Goal: Information Seeking & Learning: Understand process/instructions

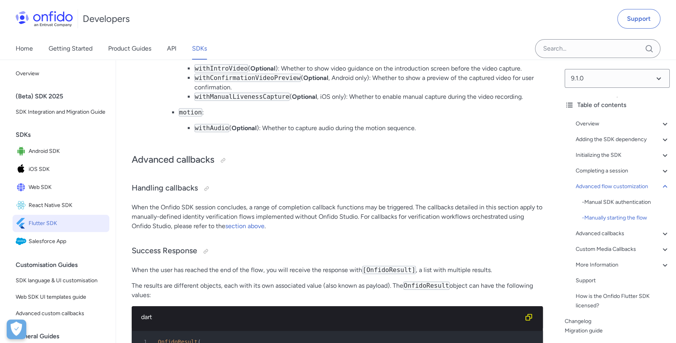
scroll to position [4598, 0]
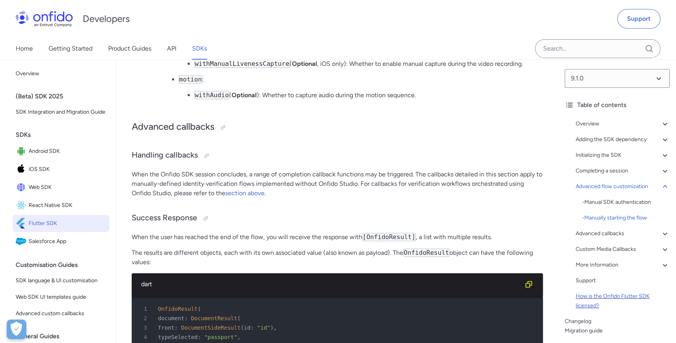
click at [589, 298] on div "How is the Onfido Flutter SDK licensed?" at bounding box center [623, 301] width 94 height 19
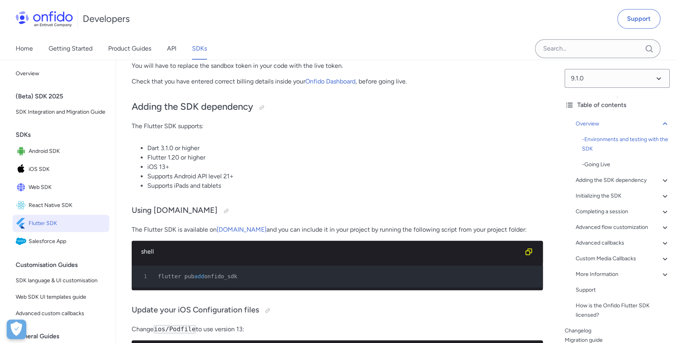
scroll to position [427, 0]
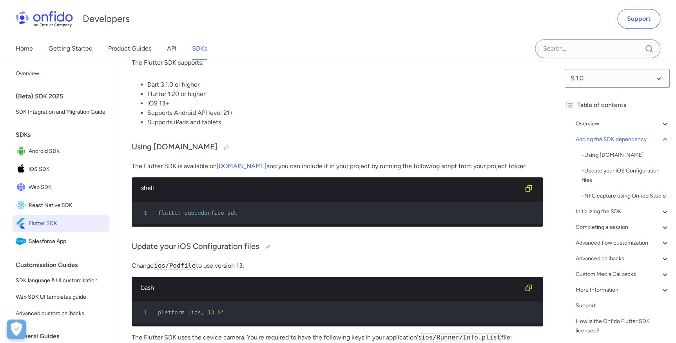
drag, startPoint x: 231, startPoint y: 211, endPoint x: 205, endPoint y: 211, distance: 25.1
click at [205, 211] on div "1 flutter pub add onfido_sdk" at bounding box center [333, 212] width 397 height 9
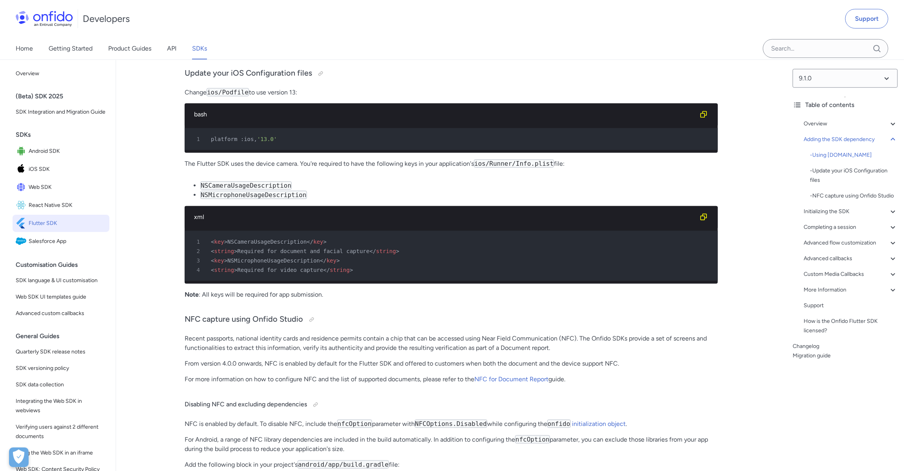
scroll to position [659, 0]
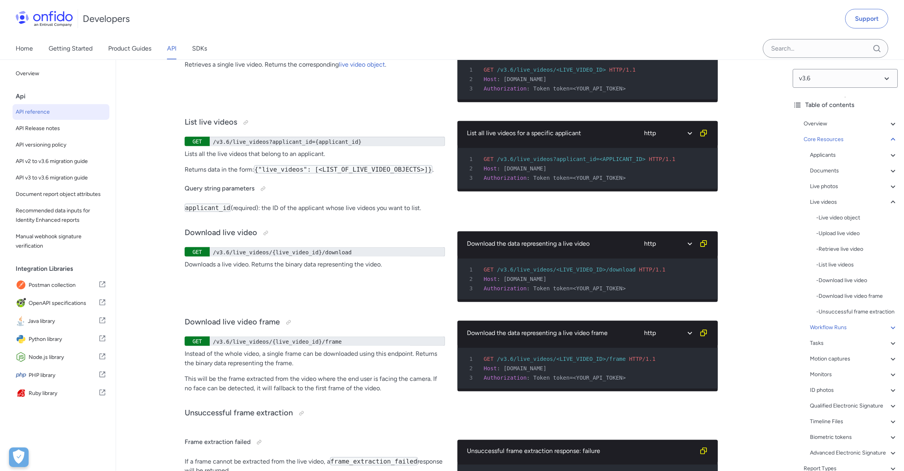
scroll to position [16834, 0]
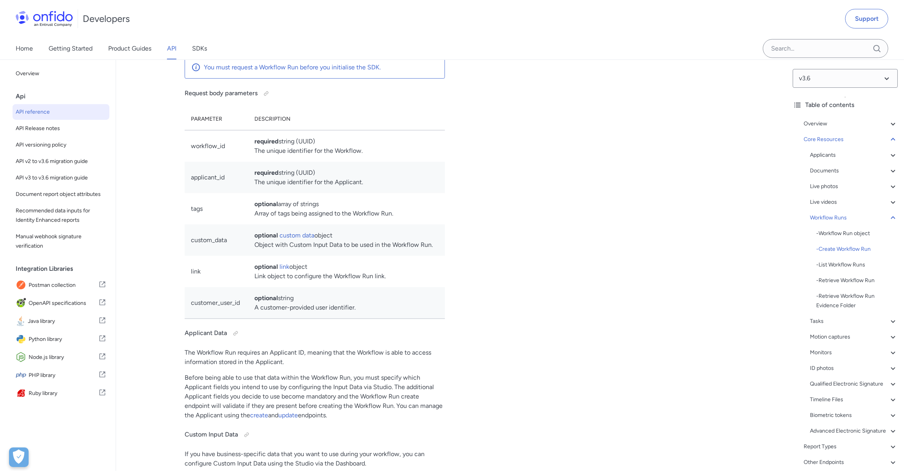
click at [362, 25] on p "Any data that you want to provide to be used in the Workflow Run can be passed …" at bounding box center [315, 15] width 260 height 19
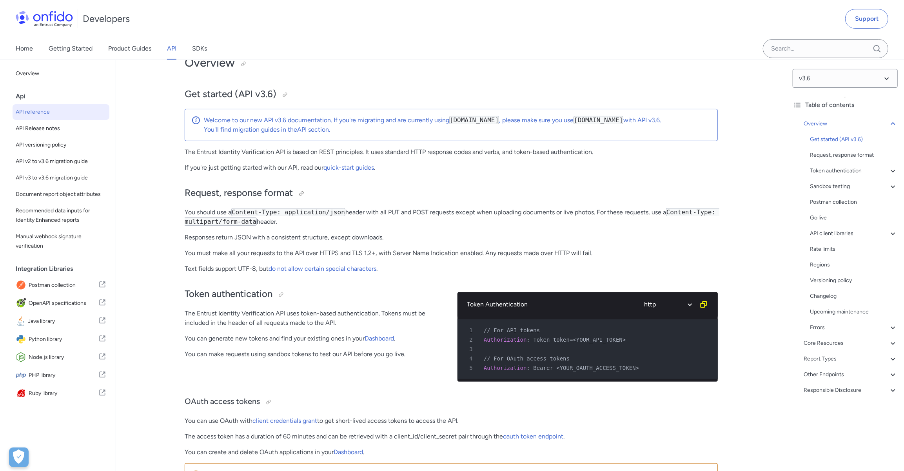
scroll to position [71, 0]
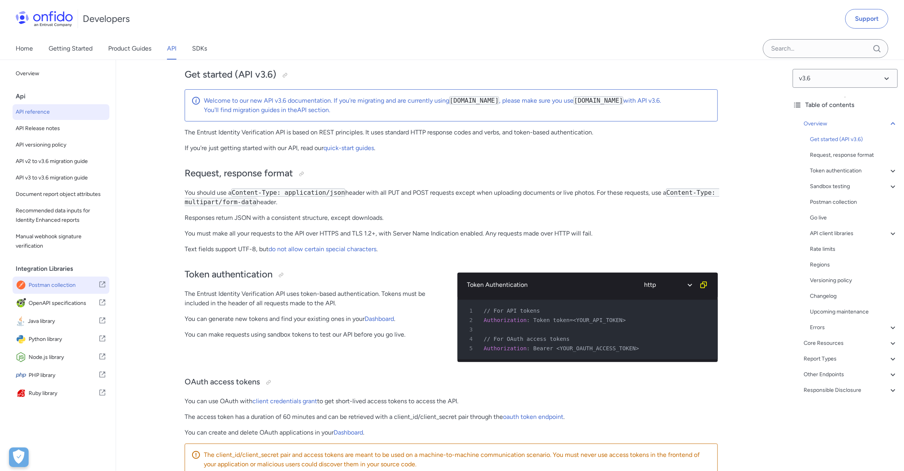
click at [67, 286] on span "Postman collection" at bounding box center [64, 285] width 70 height 11
click at [185, 422] on p "The access token has a duration of 60 minutes and can be retrieved with a clien…" at bounding box center [451, 416] width 533 height 9
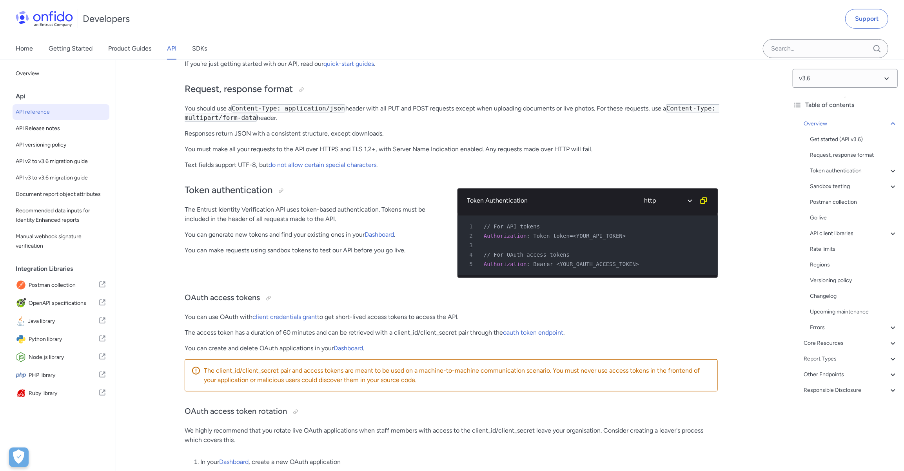
scroll to position [249, 0]
